Goal: Transaction & Acquisition: Purchase product/service

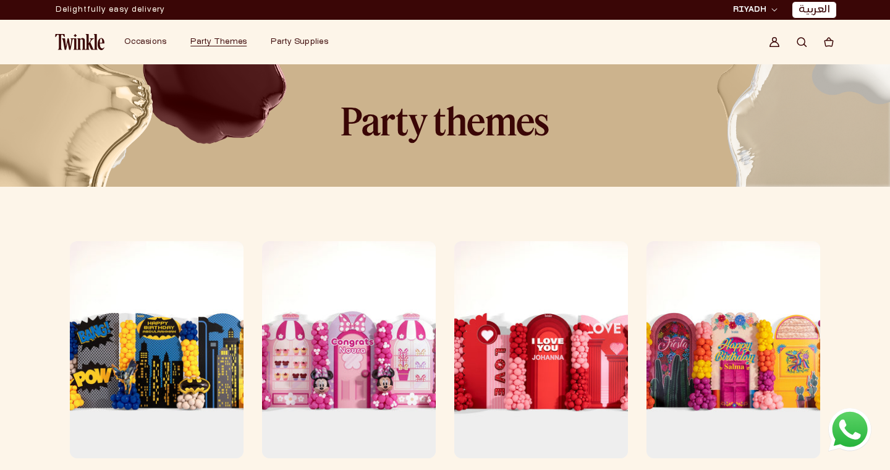
click at [166, 468] on link "Kids Birthdays" at bounding box center [157, 474] width 174 height 12
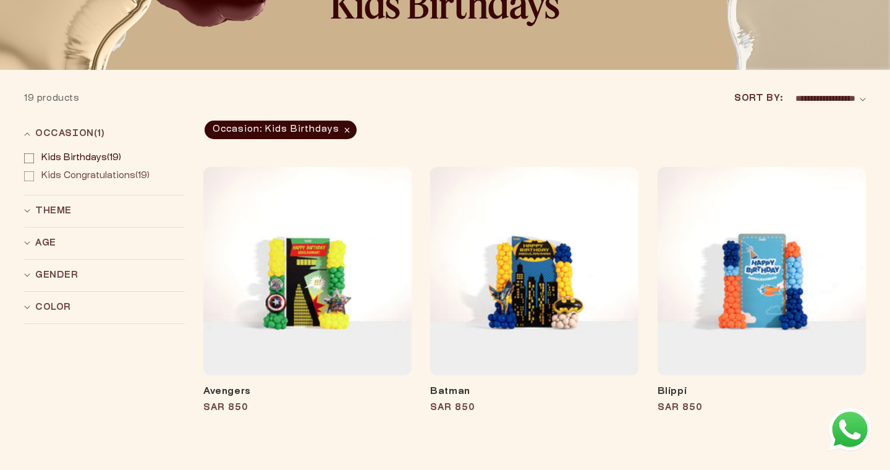
scroll to position [147, 0]
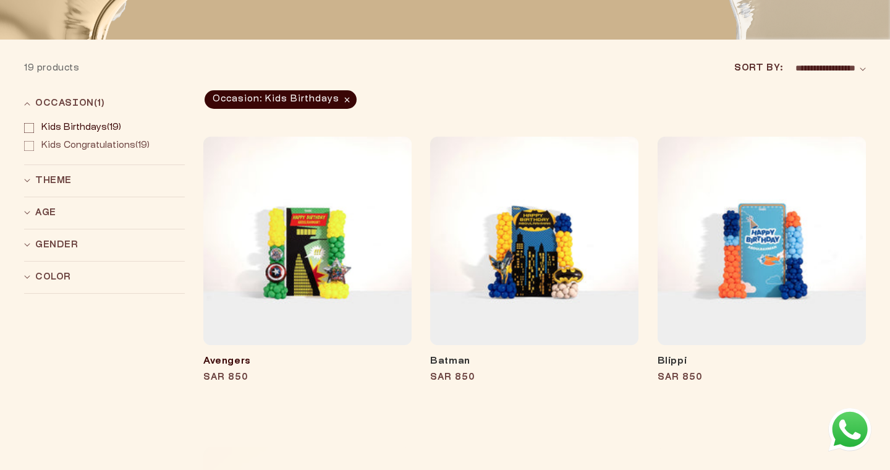
click at [289, 355] on link "Avengers" at bounding box center [307, 361] width 208 height 12
